Goal: Book appointment/travel/reservation

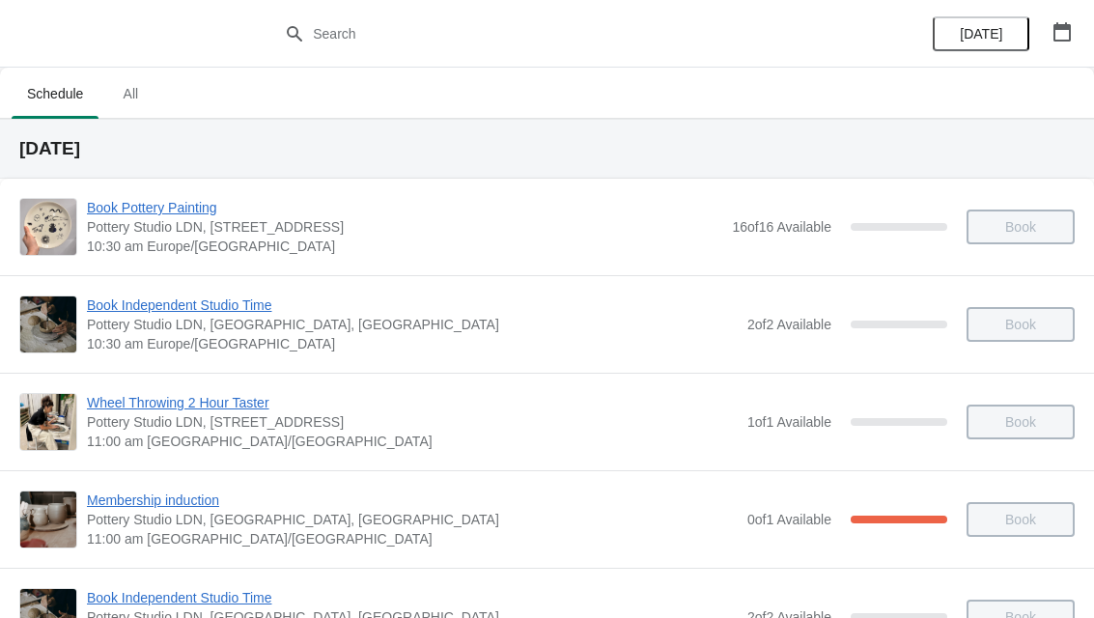
click at [1048, 43] on button "button" at bounding box center [1062, 31] width 35 height 35
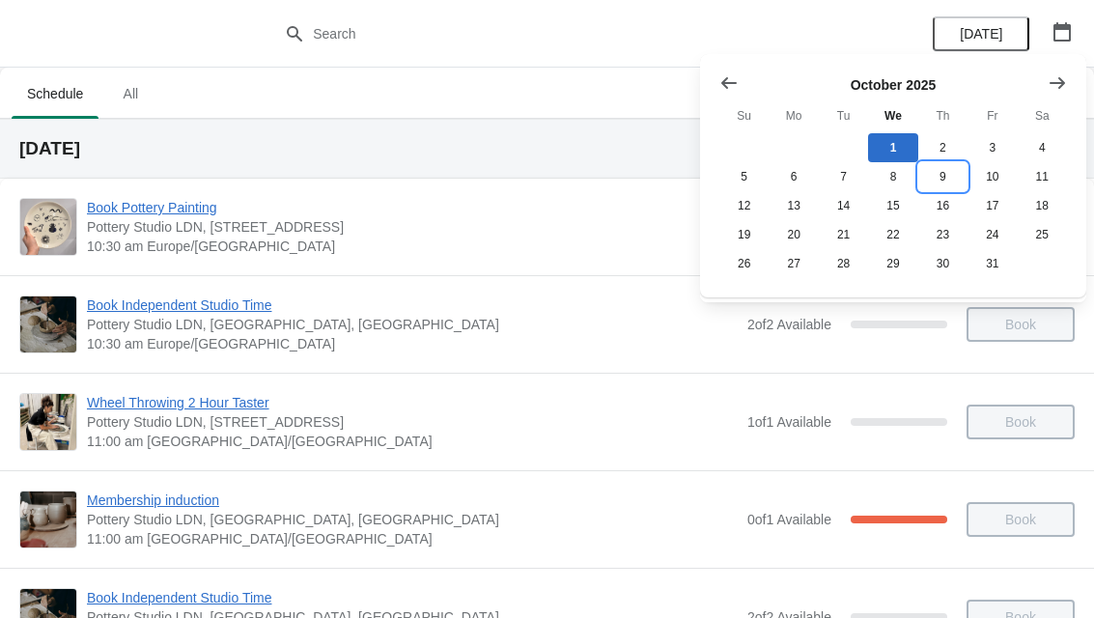
click at [949, 176] on button "9" at bounding box center [943, 176] width 49 height 29
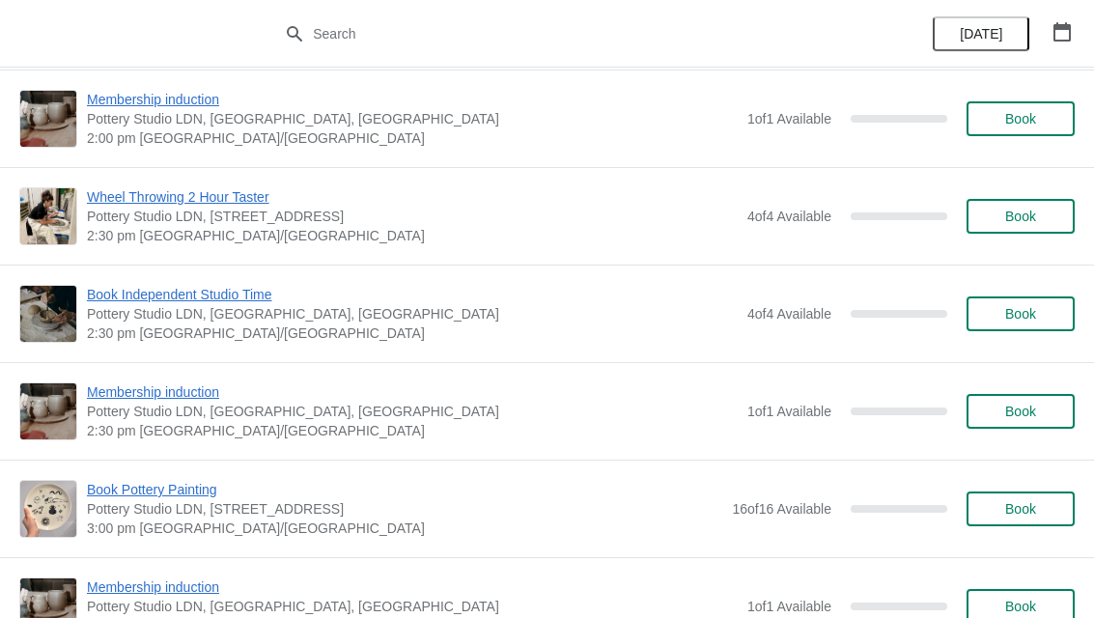
scroll to position [1183, 0]
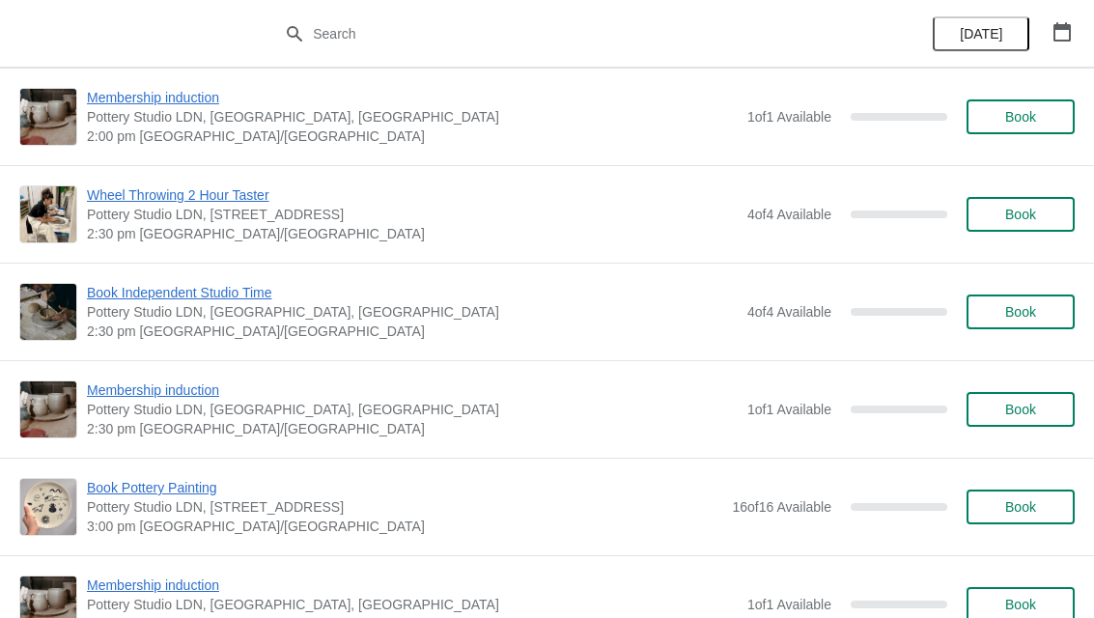
click at [1038, 508] on span "Book" at bounding box center [1020, 506] width 73 height 15
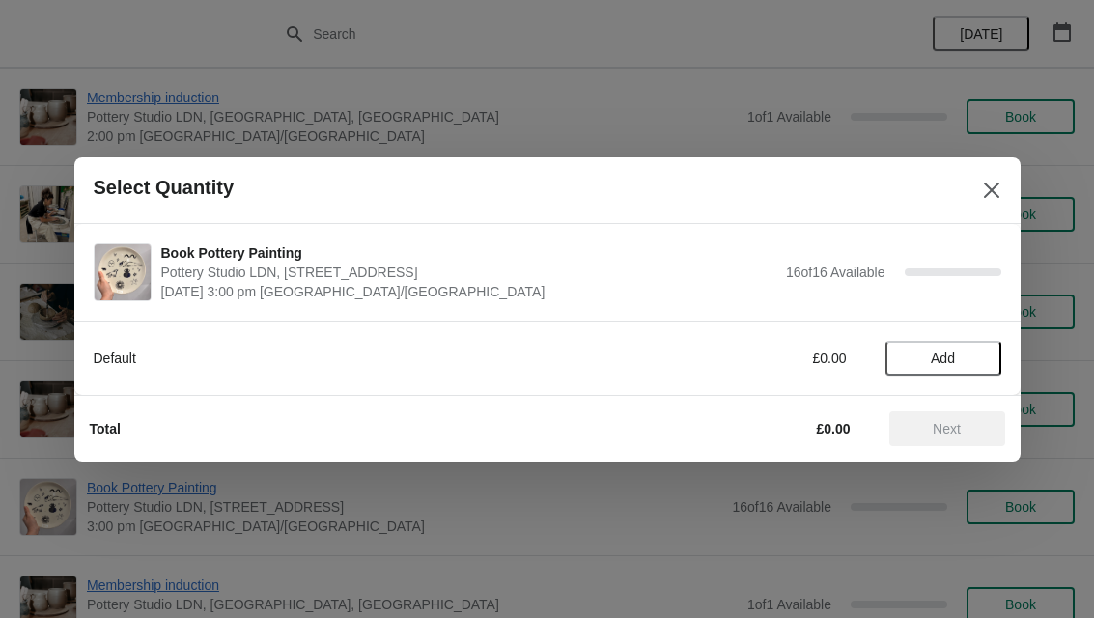
click at [975, 361] on span "Add" at bounding box center [943, 358] width 81 height 15
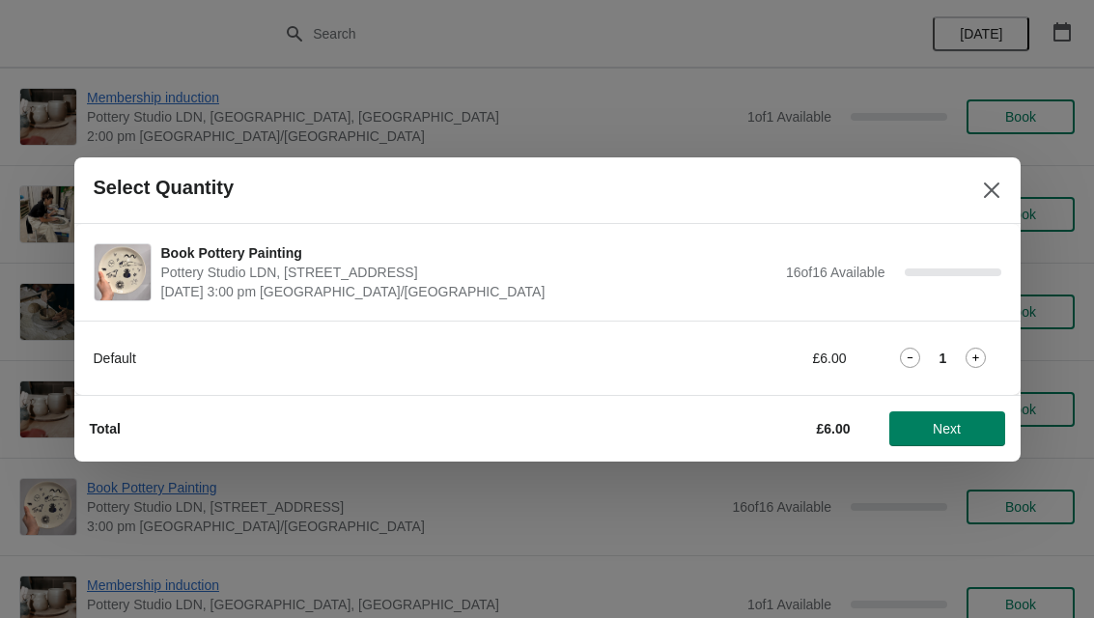
click at [985, 351] on icon at bounding box center [976, 358] width 20 height 20
click at [957, 424] on span "Next" at bounding box center [947, 428] width 28 height 15
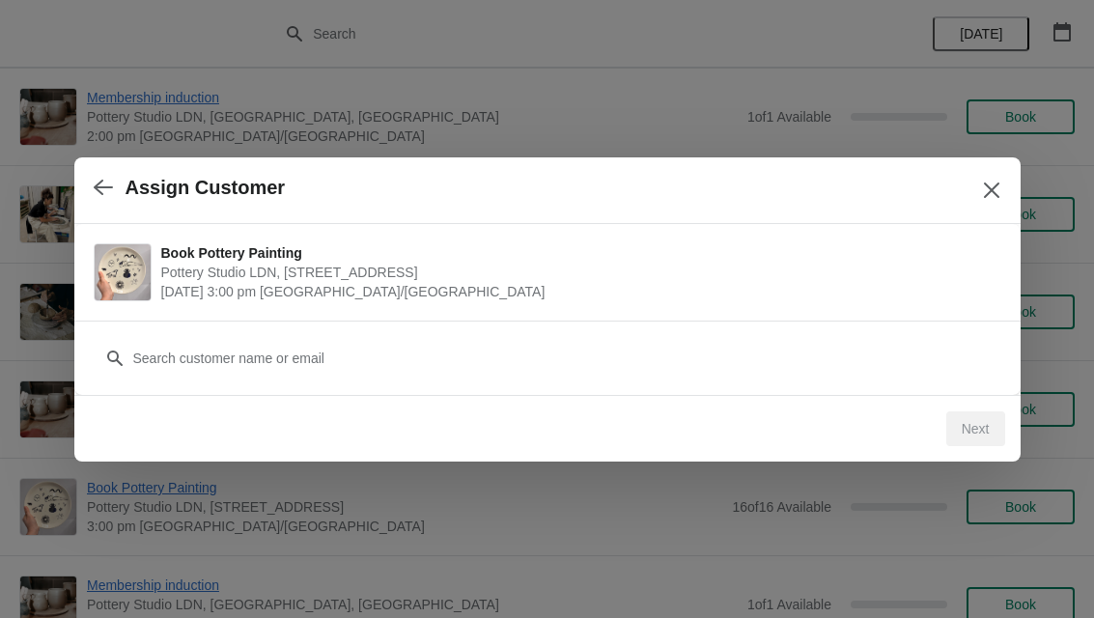
click at [465, 335] on div "Customer" at bounding box center [548, 349] width 908 height 54
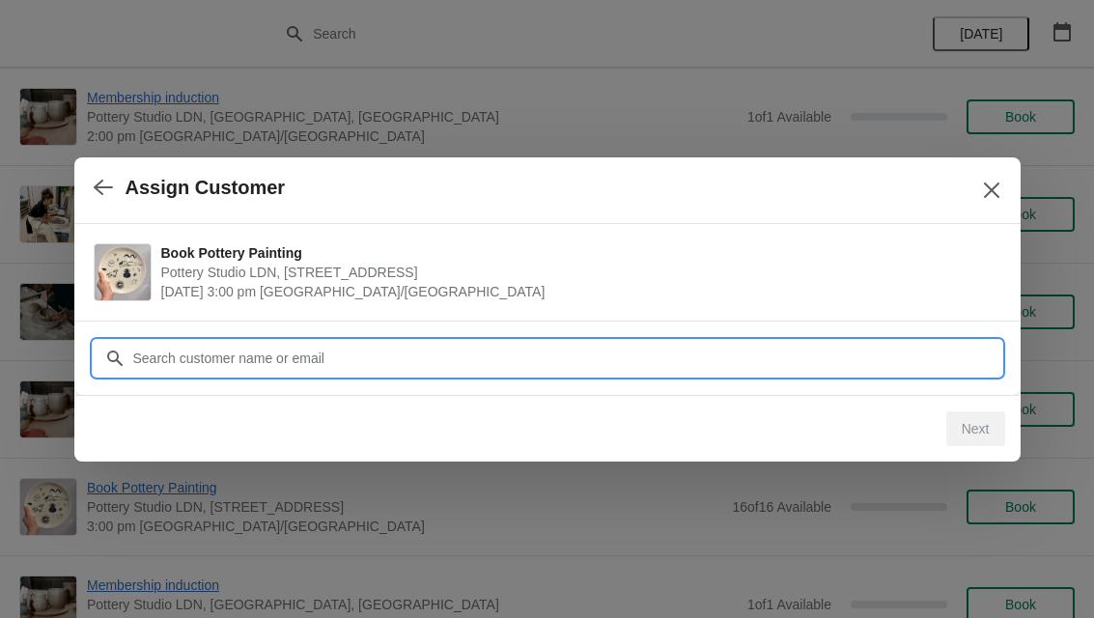
click at [530, 352] on input "Customer" at bounding box center [566, 358] width 869 height 35
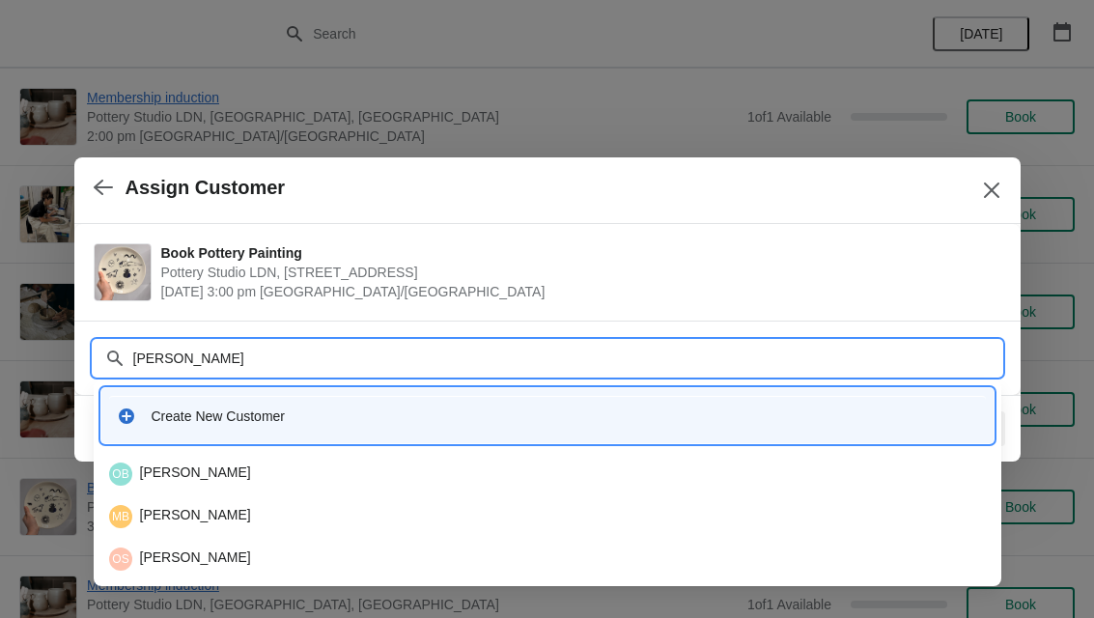
type input "[PERSON_NAME]"
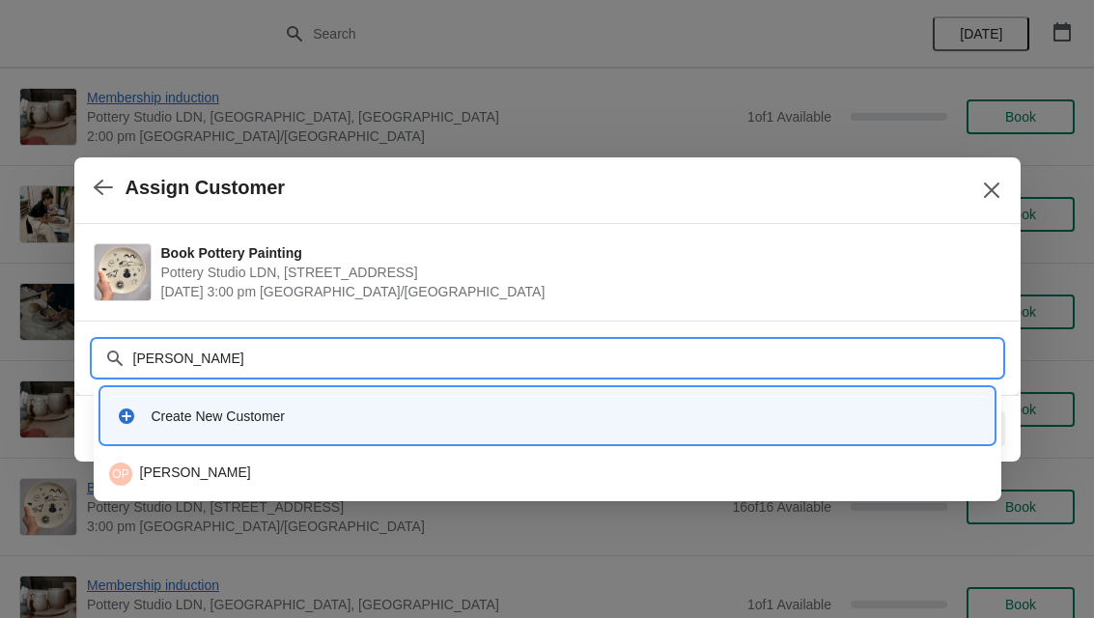
click at [325, 432] on div "Create New Customer" at bounding box center [547, 416] width 877 height 40
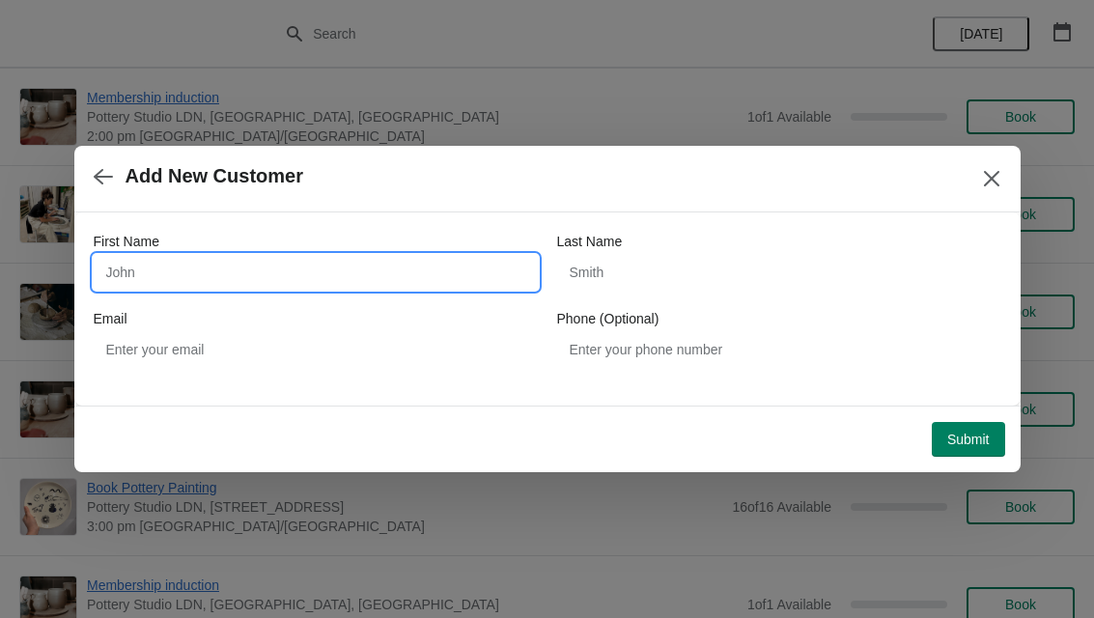
click at [329, 273] on input "First Name" at bounding box center [316, 272] width 444 height 35
type input "[PERSON_NAME]"
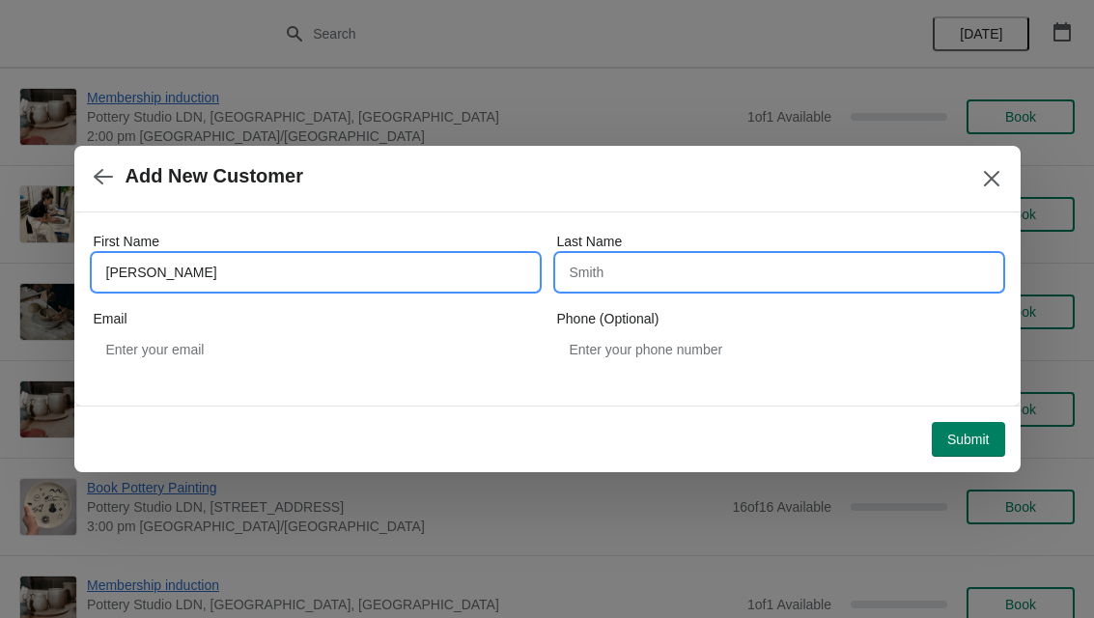
click at [670, 264] on input "Last Name" at bounding box center [779, 272] width 444 height 35
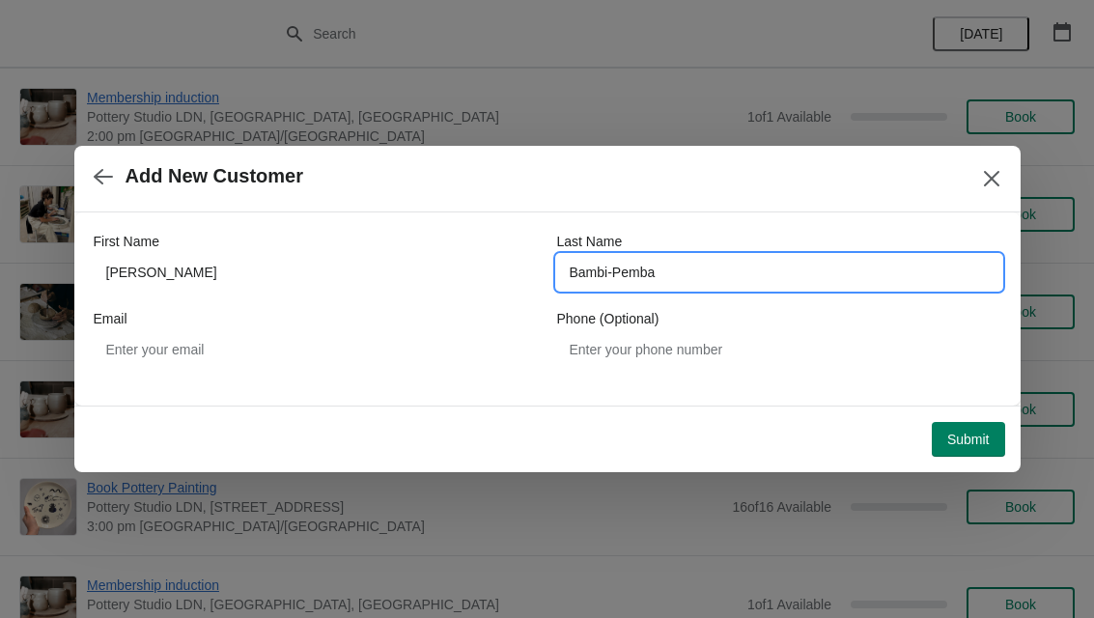
type input "Bambi-Pemba"
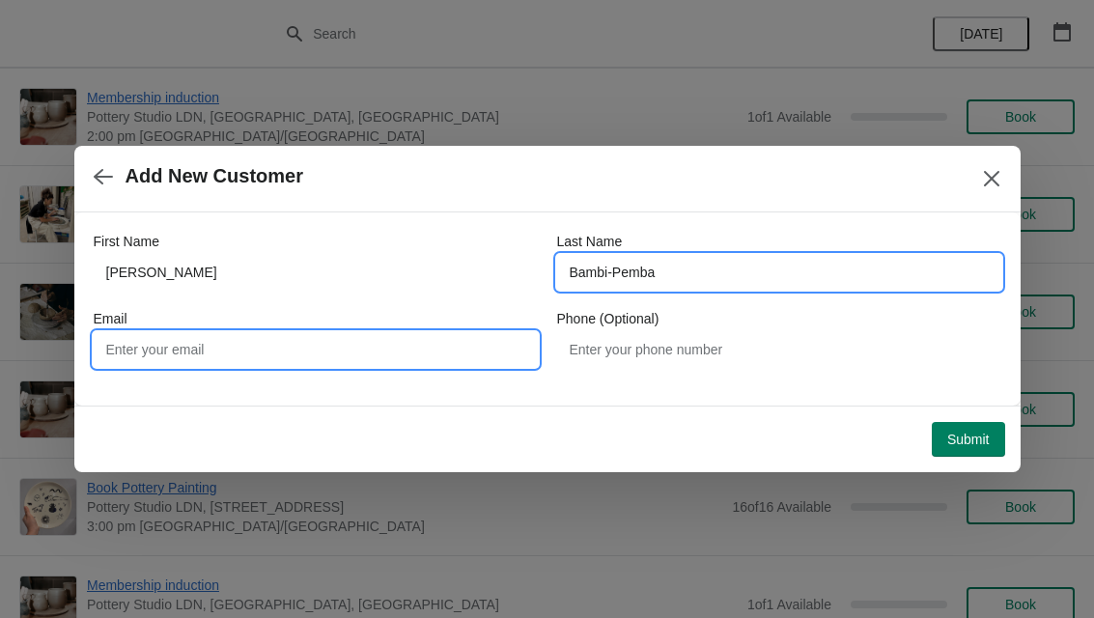
click at [210, 343] on input "Email" at bounding box center [316, 349] width 444 height 35
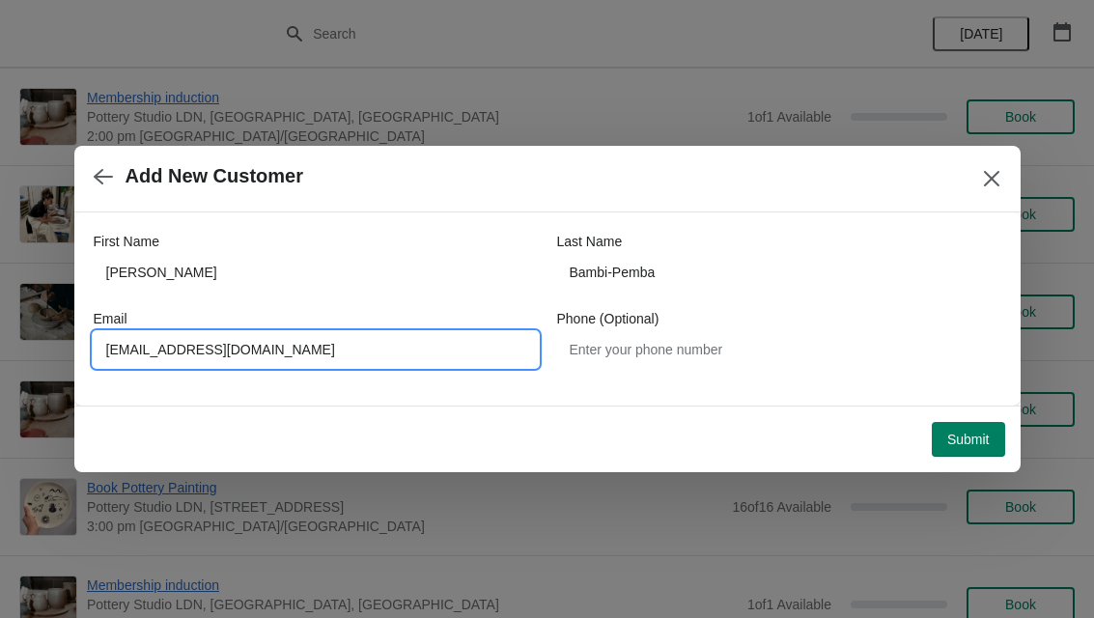
type input "[EMAIL_ADDRESS][DOMAIN_NAME]"
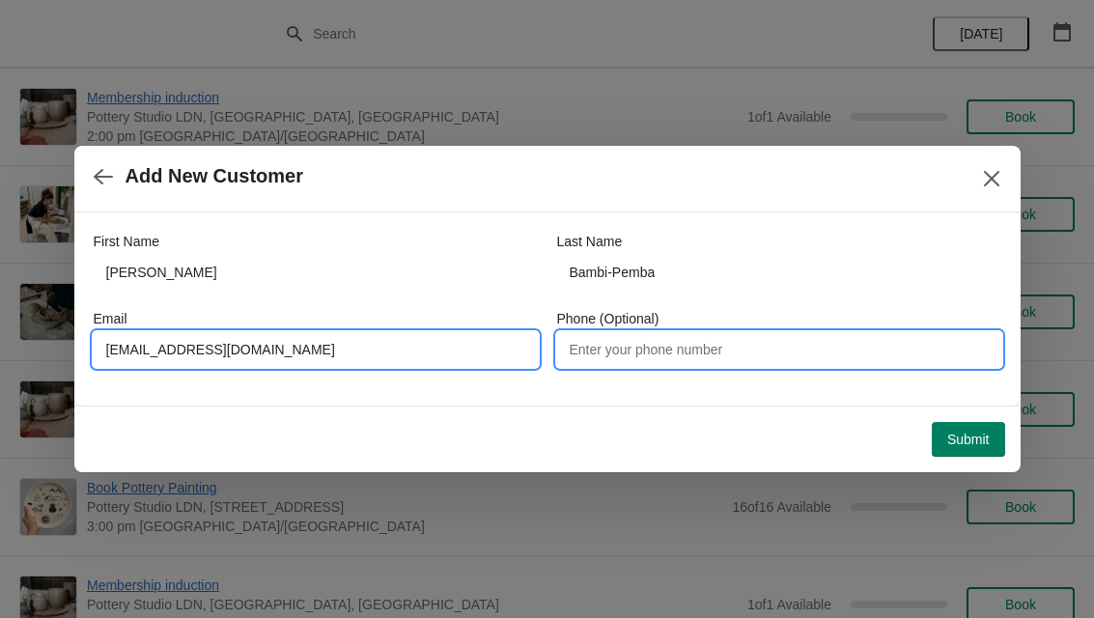
click at [739, 344] on input "Phone (Optional)" at bounding box center [779, 349] width 444 height 35
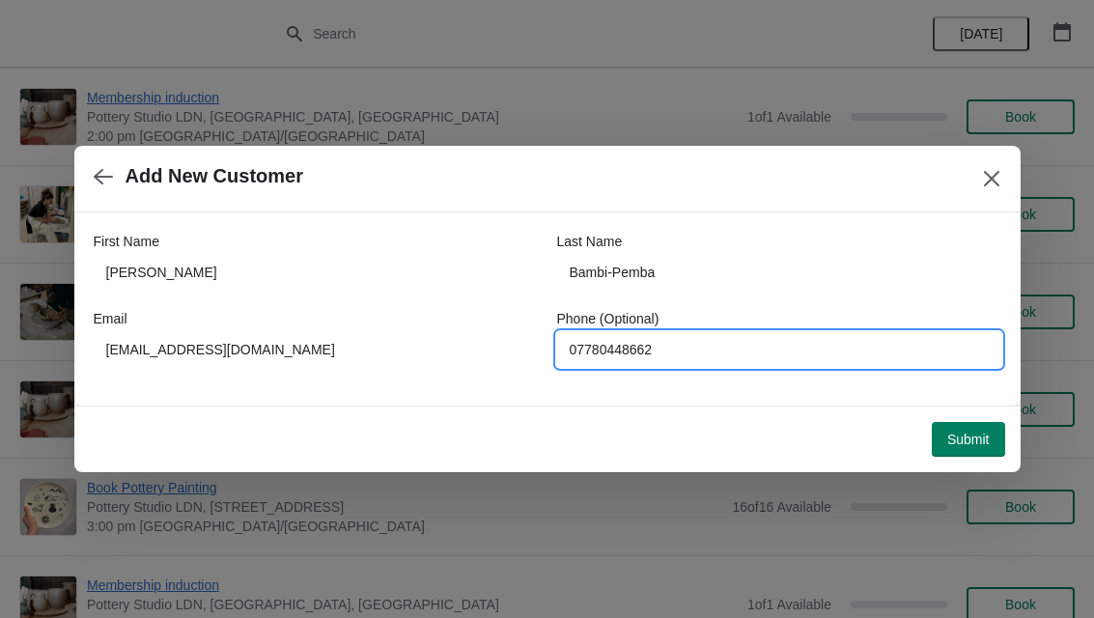
type input "07780448662"
click at [970, 441] on span "Submit" at bounding box center [969, 439] width 43 height 15
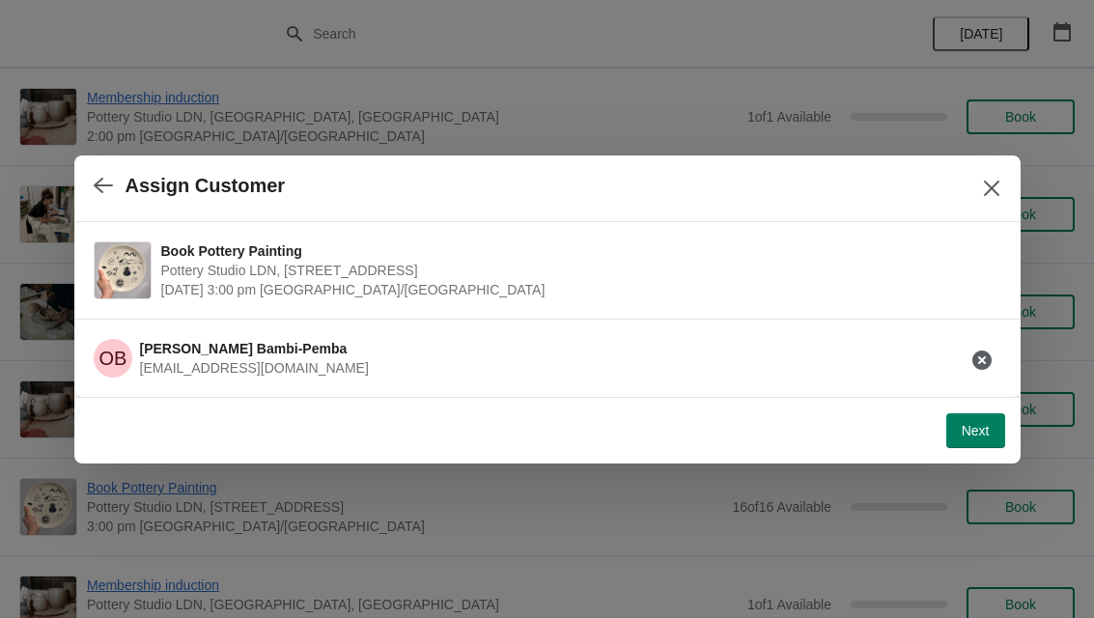
click at [980, 423] on span "Next" at bounding box center [976, 430] width 28 height 15
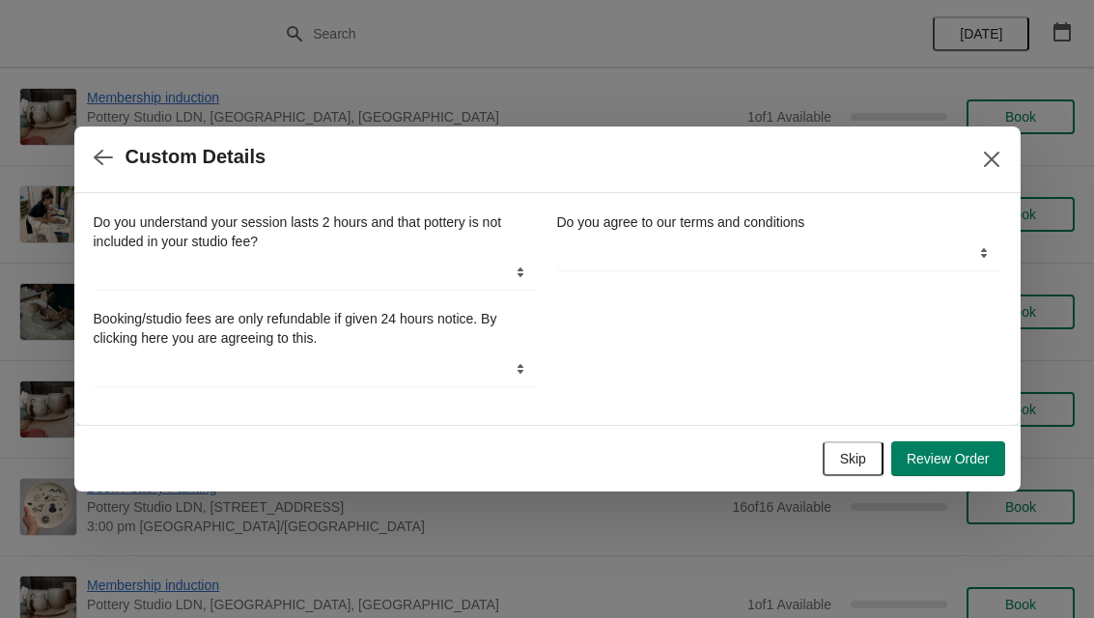
click at [851, 461] on span "Skip" at bounding box center [853, 458] width 26 height 15
